Goal: Task Accomplishment & Management: Manage account settings

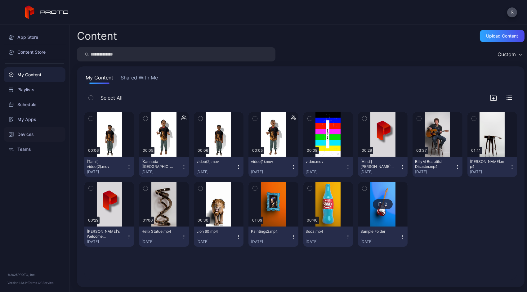
click at [32, 133] on div "Devices" at bounding box center [35, 134] width 62 height 15
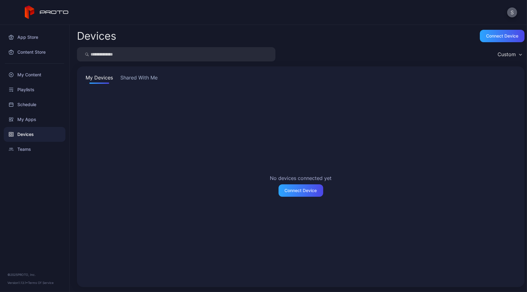
click at [510, 9] on button "S" at bounding box center [512, 12] width 10 height 10
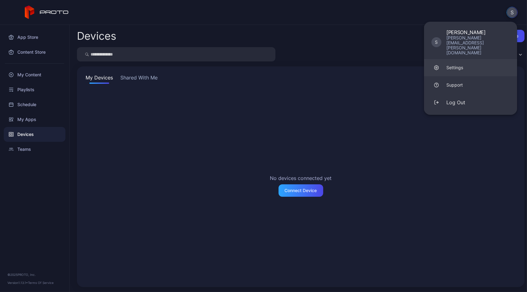
click at [461, 59] on link "Settings" at bounding box center [470, 67] width 93 height 17
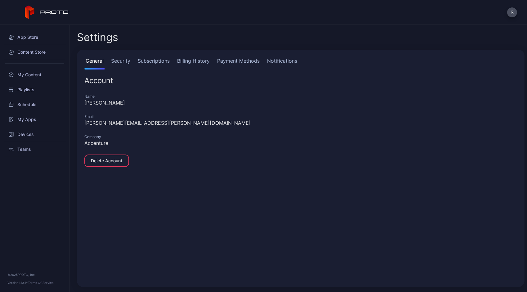
click at [161, 63] on link "Subscriptions" at bounding box center [153, 63] width 34 height 12
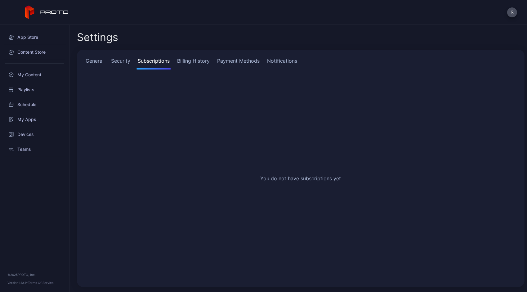
click at [196, 60] on link "Billing History" at bounding box center [193, 63] width 35 height 12
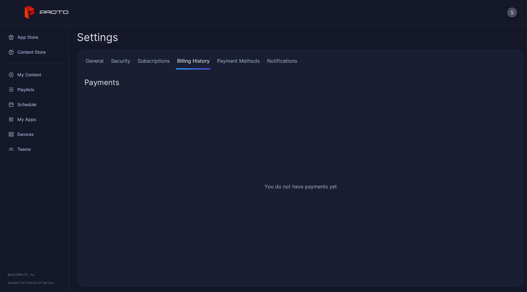
click at [236, 64] on link "Payment Methods" at bounding box center [238, 63] width 45 height 12
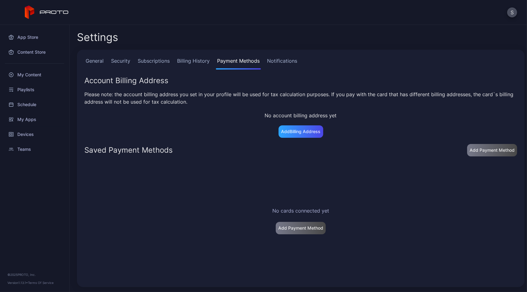
click at [266, 62] on link "Notifications" at bounding box center [282, 63] width 33 height 12
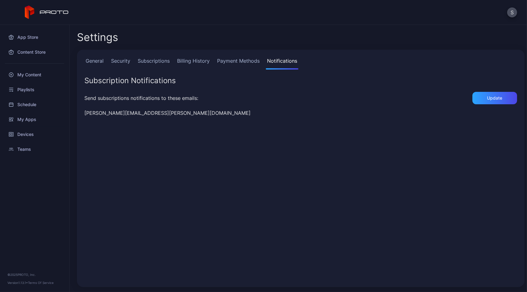
click at [167, 62] on link "Subscriptions" at bounding box center [153, 63] width 34 height 12
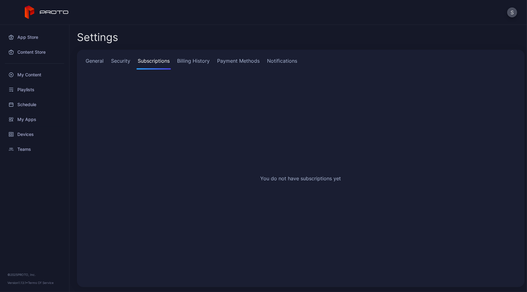
click at [198, 64] on link "Billing History" at bounding box center [193, 63] width 35 height 12
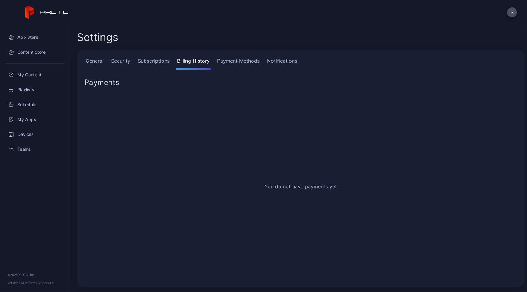
click at [128, 61] on link "Security" at bounding box center [121, 63] width 22 height 12
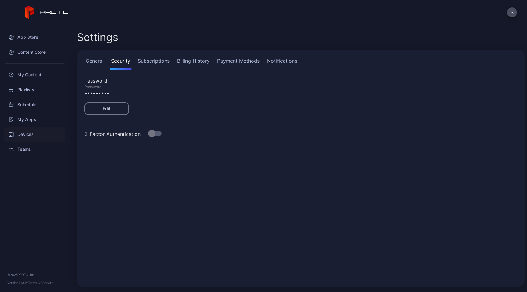
click at [28, 129] on div "Devices" at bounding box center [35, 134] width 62 height 15
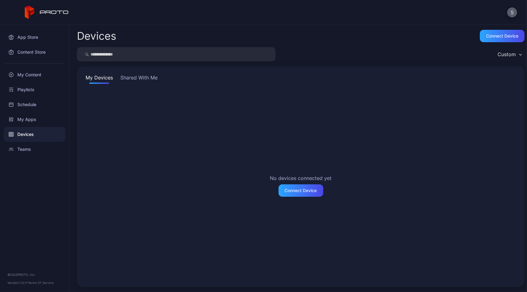
click at [509, 11] on button "S" at bounding box center [512, 12] width 10 height 10
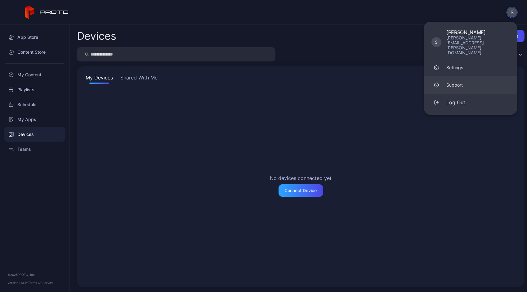
click at [450, 82] on div "Support" at bounding box center [454, 85] width 16 height 6
